Goal: Book appointment/travel/reservation

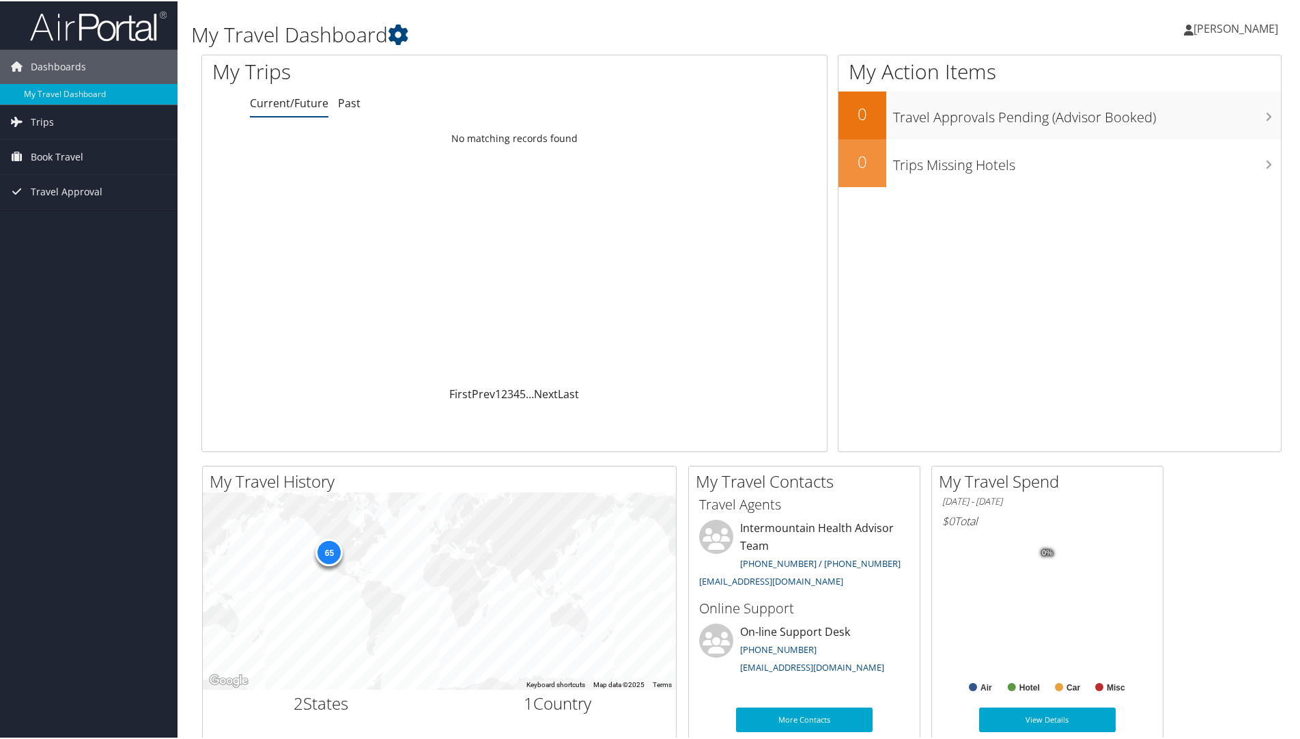
click at [1224, 25] on span "[PERSON_NAME]" at bounding box center [1236, 27] width 85 height 15
click at [1141, 125] on link "View Travel Profile" at bounding box center [1200, 121] width 152 height 23
click at [1259, 27] on span "[PERSON_NAME]" at bounding box center [1236, 27] width 85 height 15
click at [1185, 125] on link "View Travel Profile" at bounding box center [1200, 121] width 152 height 23
click at [70, 147] on span "Book Travel" at bounding box center [57, 156] width 53 height 34
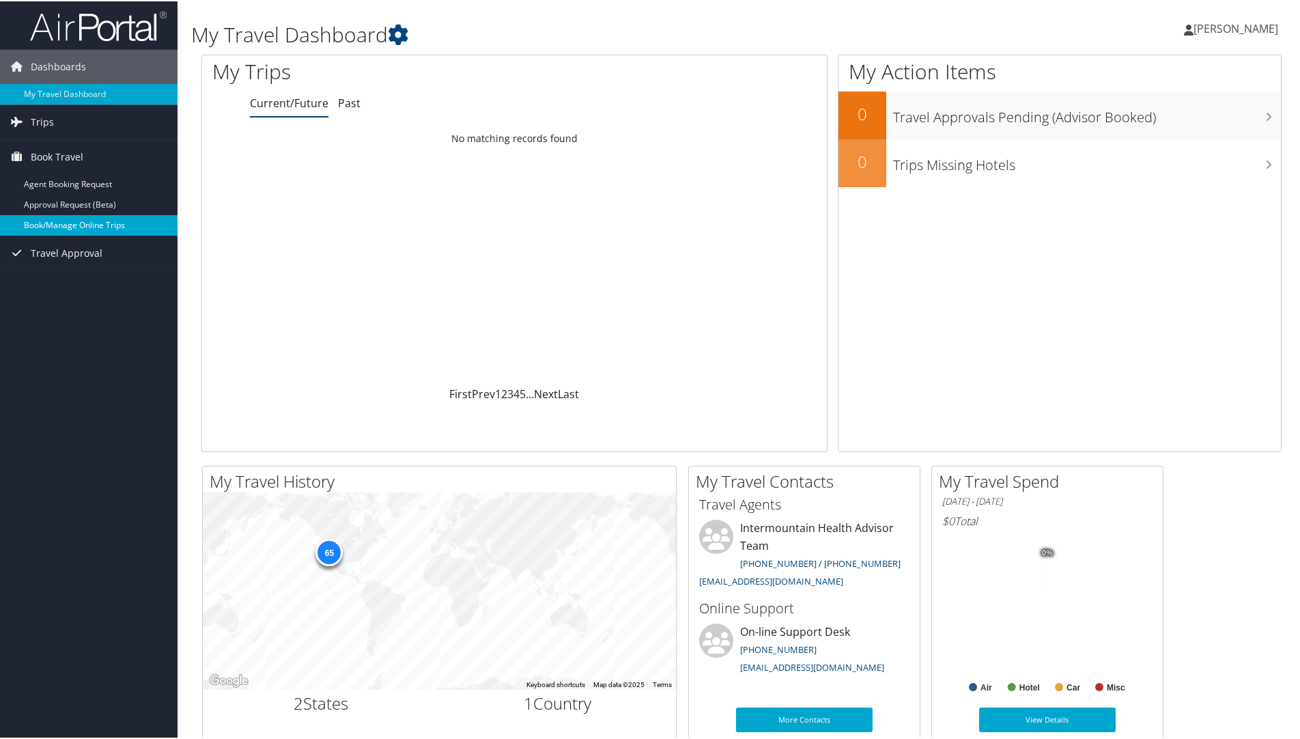
click at [78, 227] on link "Book/Manage Online Trips" at bounding box center [89, 224] width 178 height 20
